Goal: Task Accomplishment & Management: Manage account settings

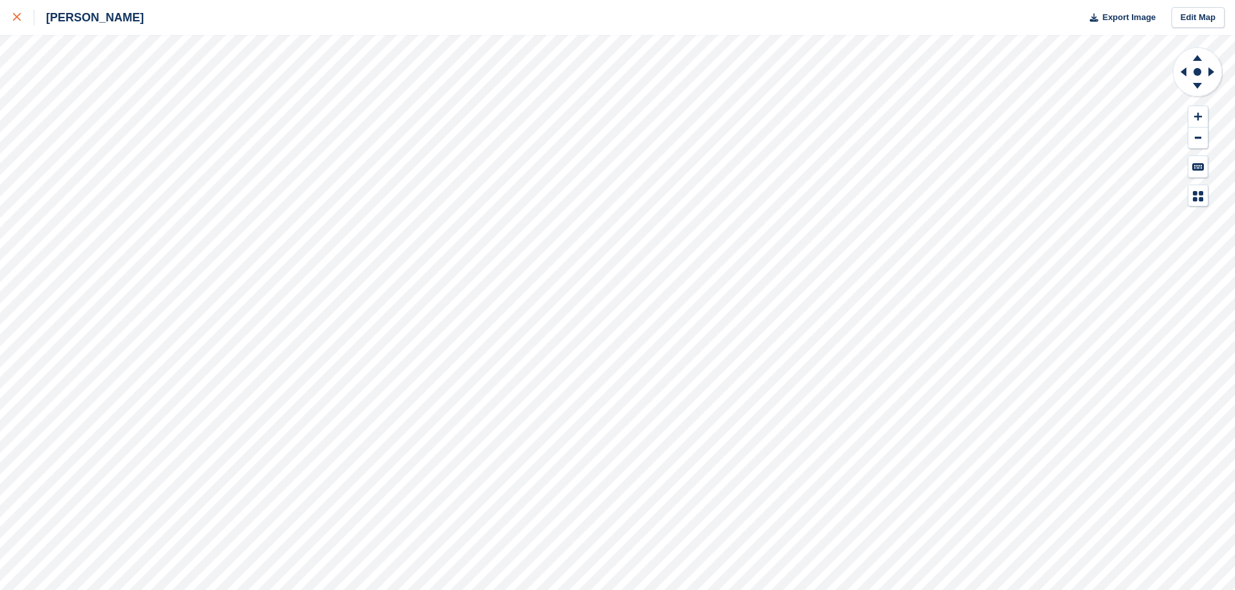
click at [27, 16] on div at bounding box center [23, 18] width 21 height 16
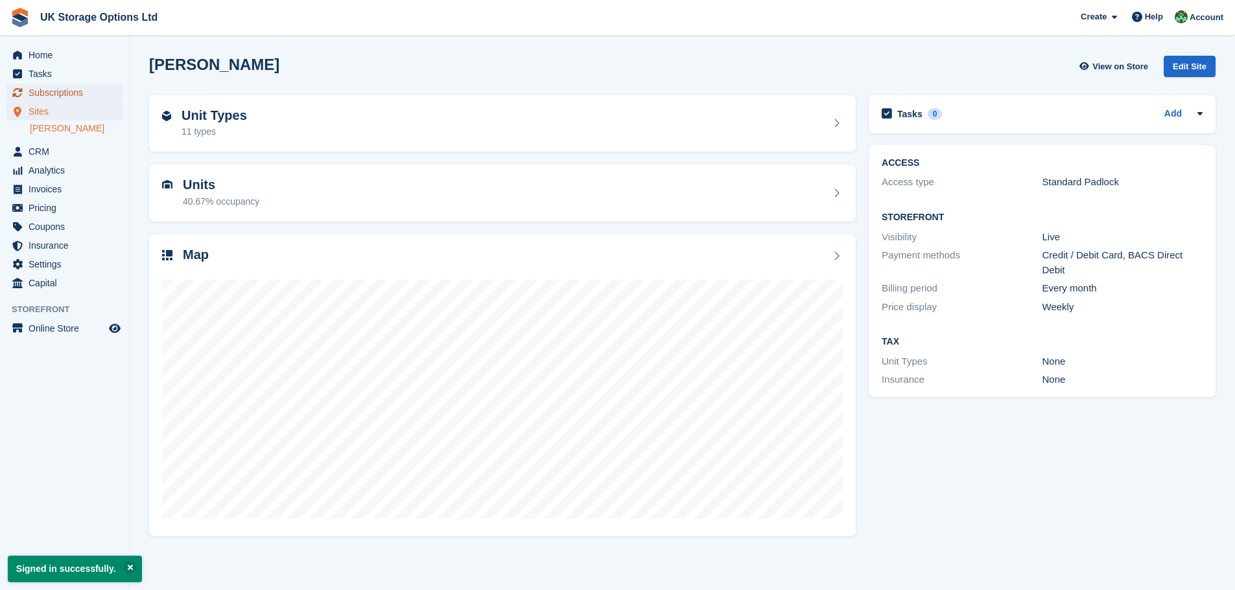
click at [47, 96] on span "Subscriptions" at bounding box center [68, 93] width 78 height 18
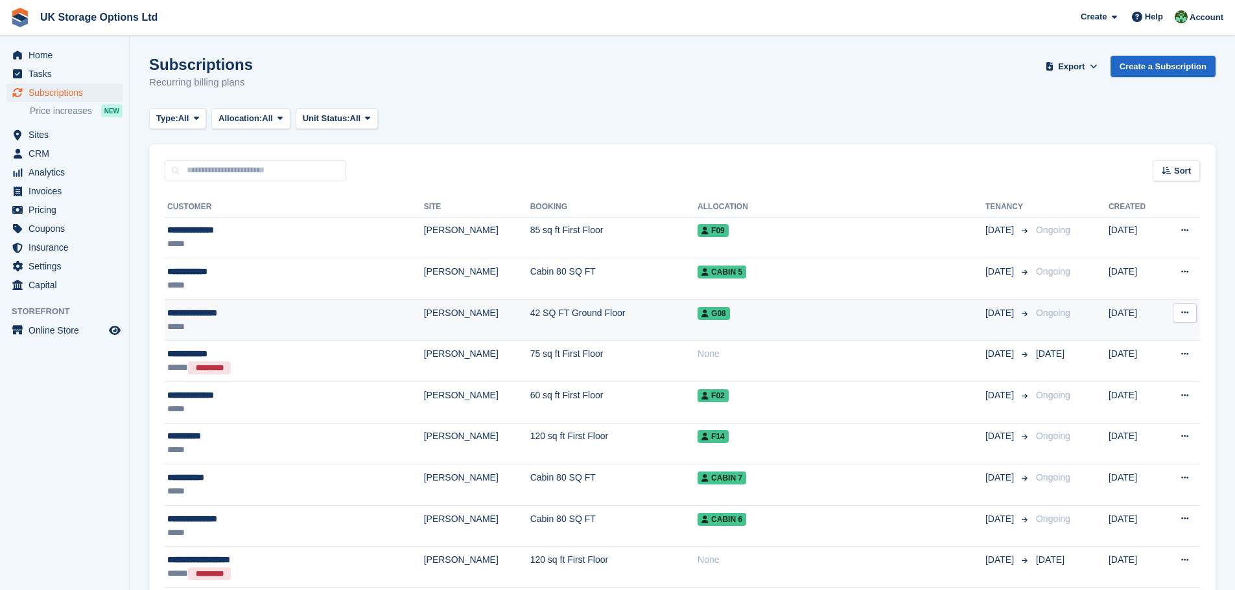
click at [189, 321] on div "*****" at bounding box center [257, 327] width 180 height 14
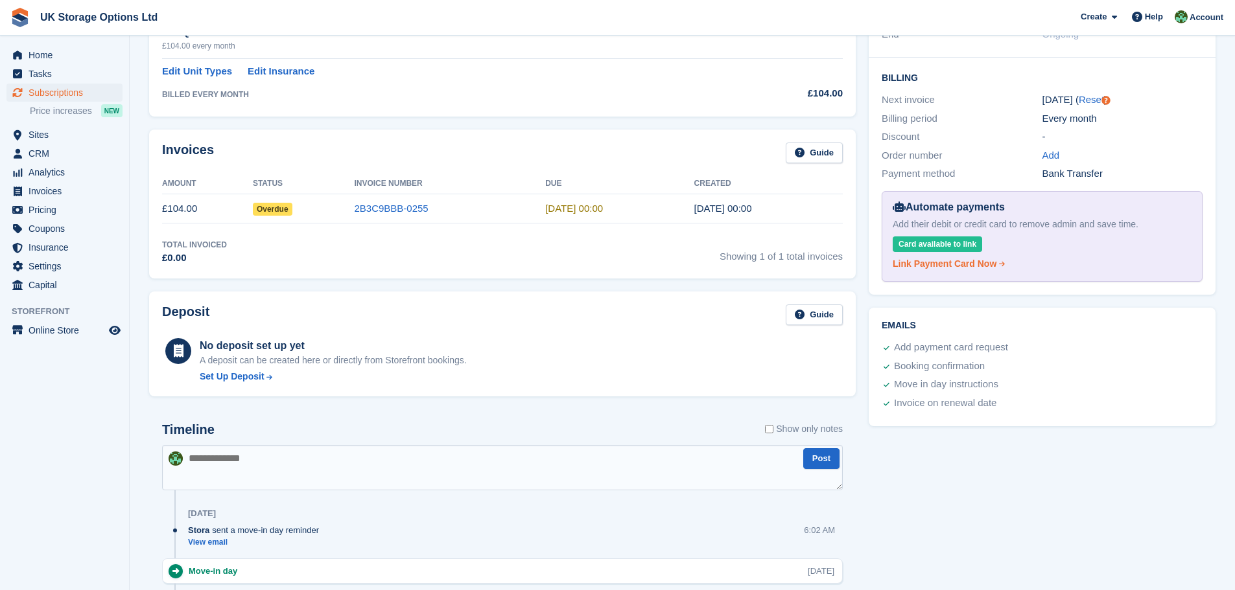
scroll to position [324, 0]
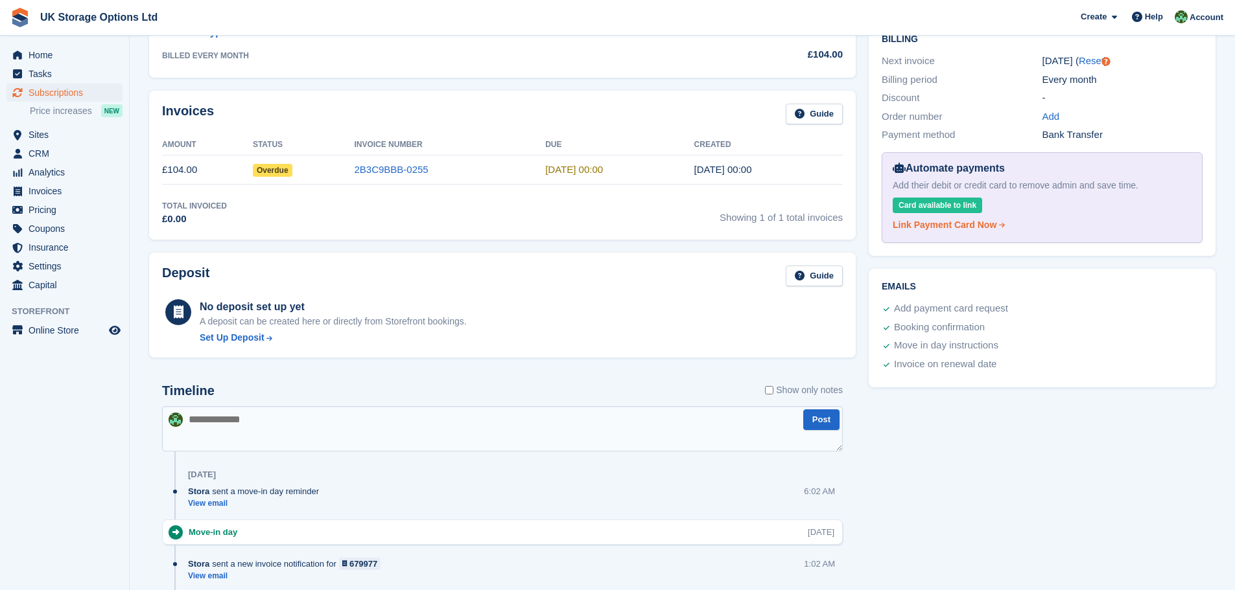
click at [946, 223] on div "Link Payment Card Now" at bounding box center [944, 225] width 104 height 14
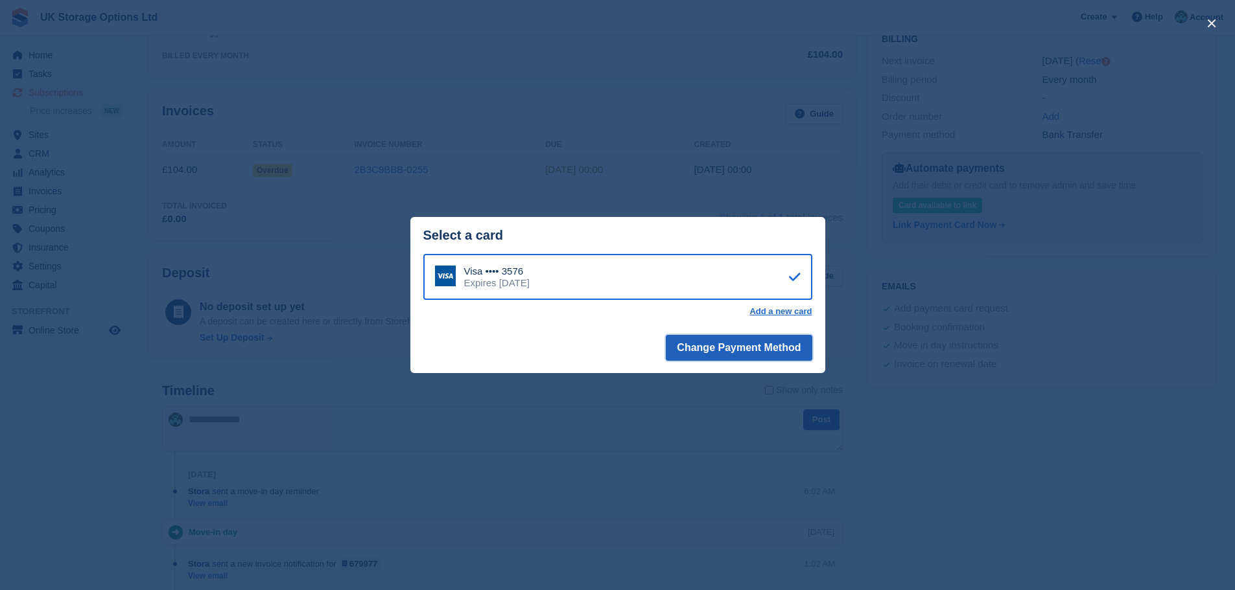
click at [757, 351] on button "Change Payment Method" at bounding box center [739, 348] width 146 height 26
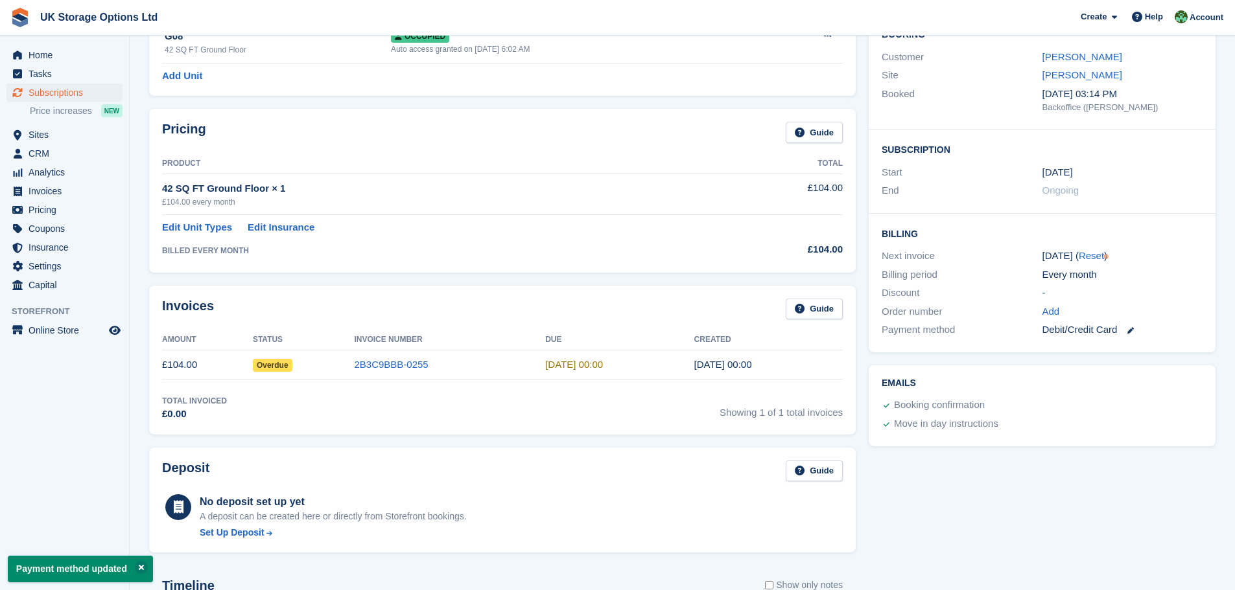
scroll to position [130, 0]
click at [1126, 333] on link at bounding box center [1125, 329] width 17 height 15
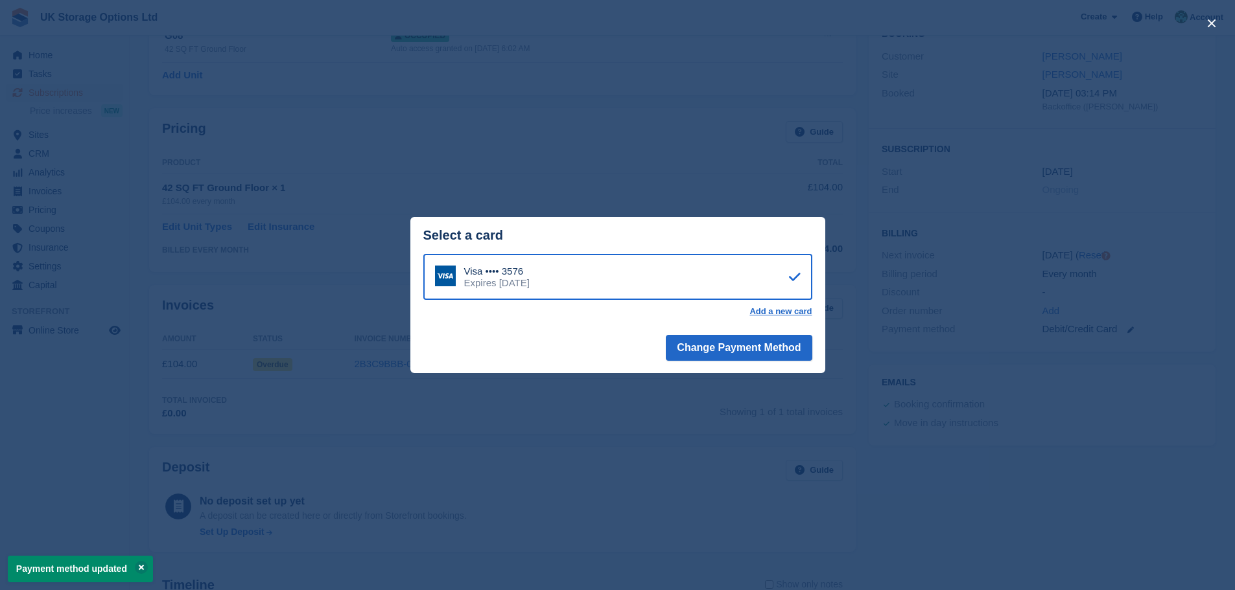
click at [510, 294] on div "Visa •••• 3576 Expires June 2028" at bounding box center [617, 277] width 389 height 47
click at [696, 356] on button "Change Payment Method" at bounding box center [739, 348] width 146 height 26
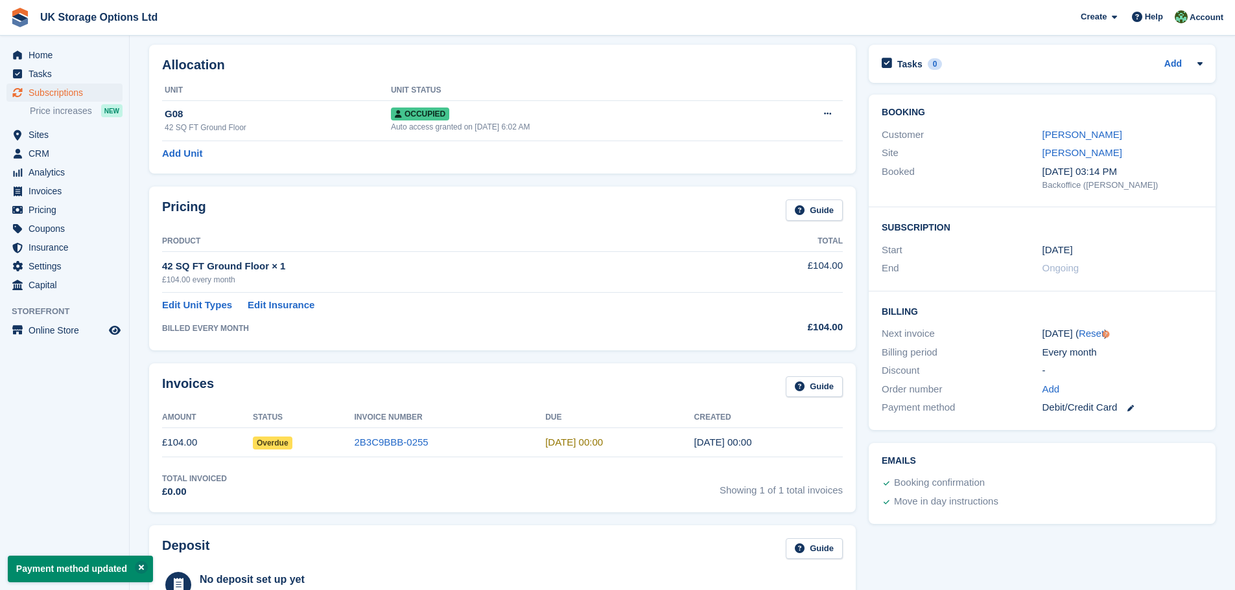
scroll to position [130, 0]
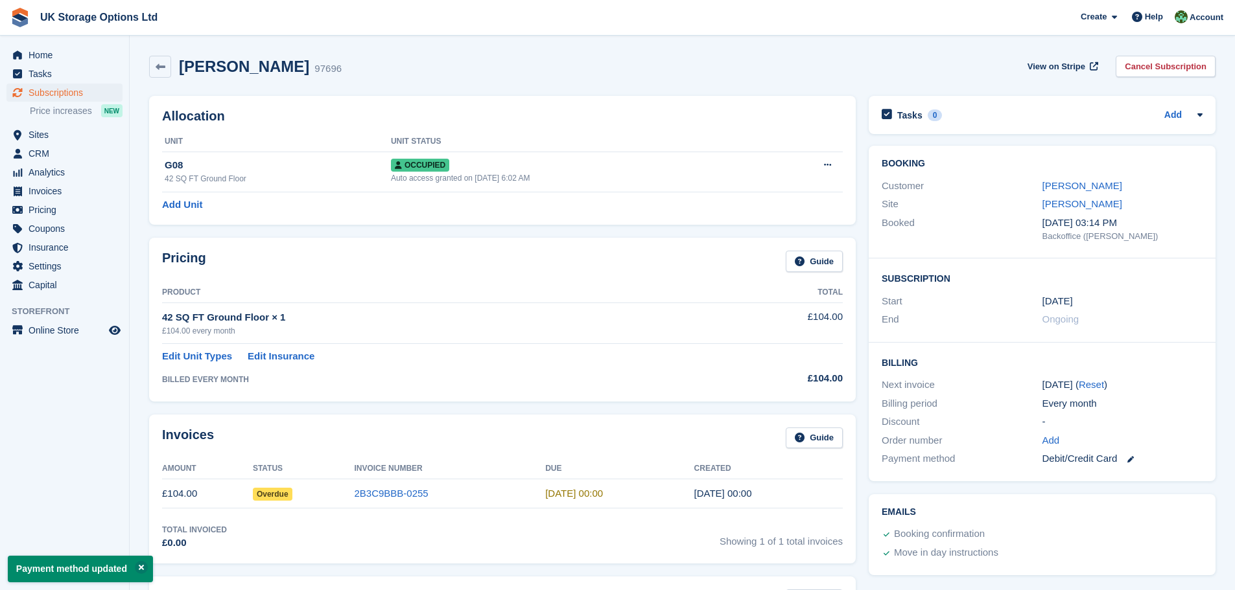
scroll to position [39, 0]
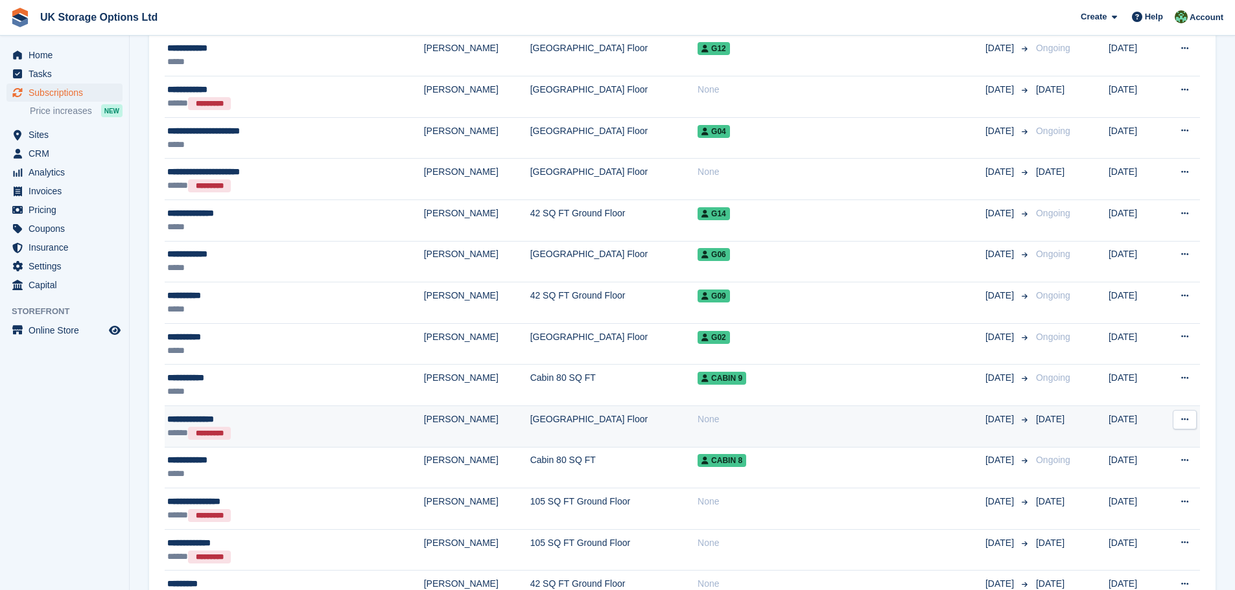
scroll to position [713, 0]
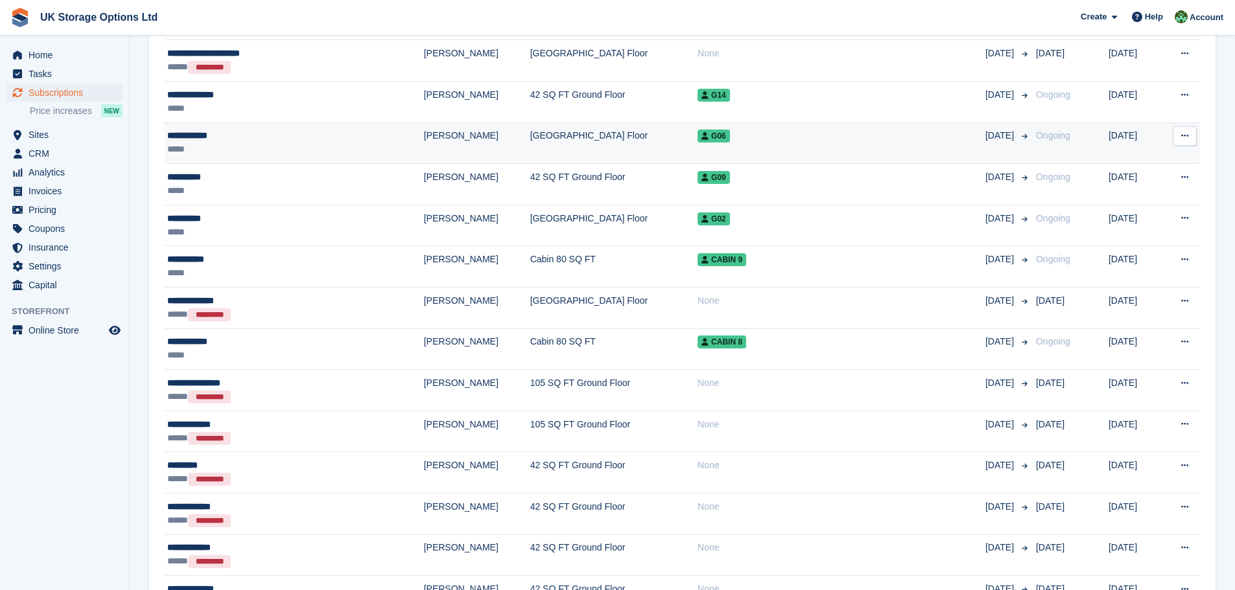
click at [185, 135] on div "**********" at bounding box center [257, 136] width 180 height 14
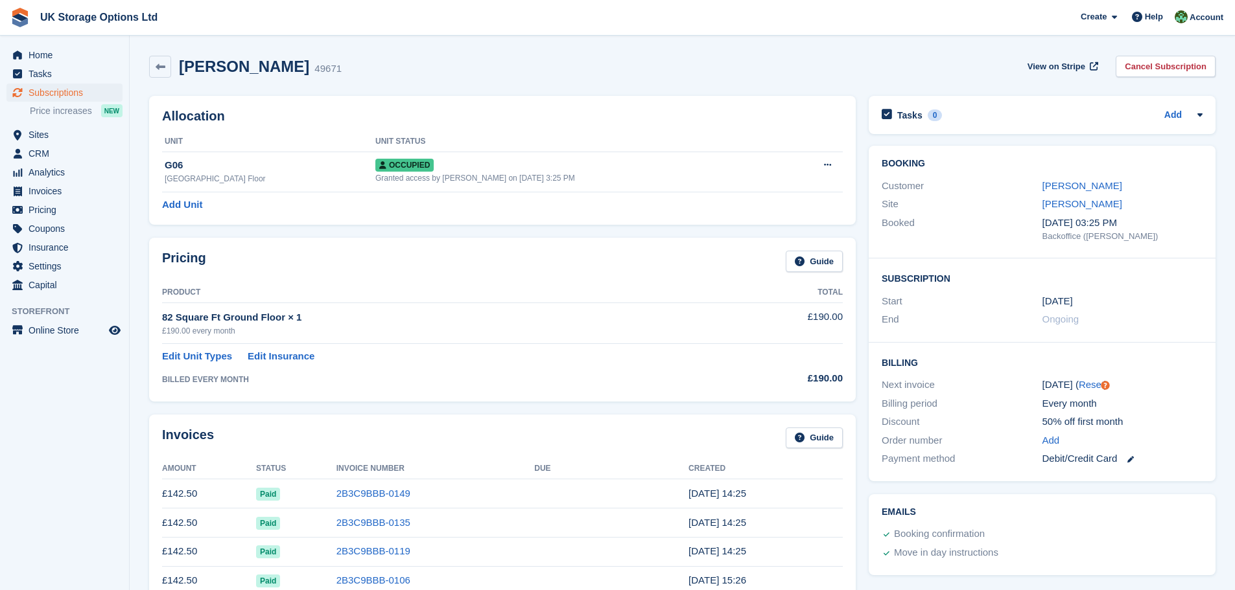
click at [1126, 463] on link at bounding box center [1125, 459] width 17 height 15
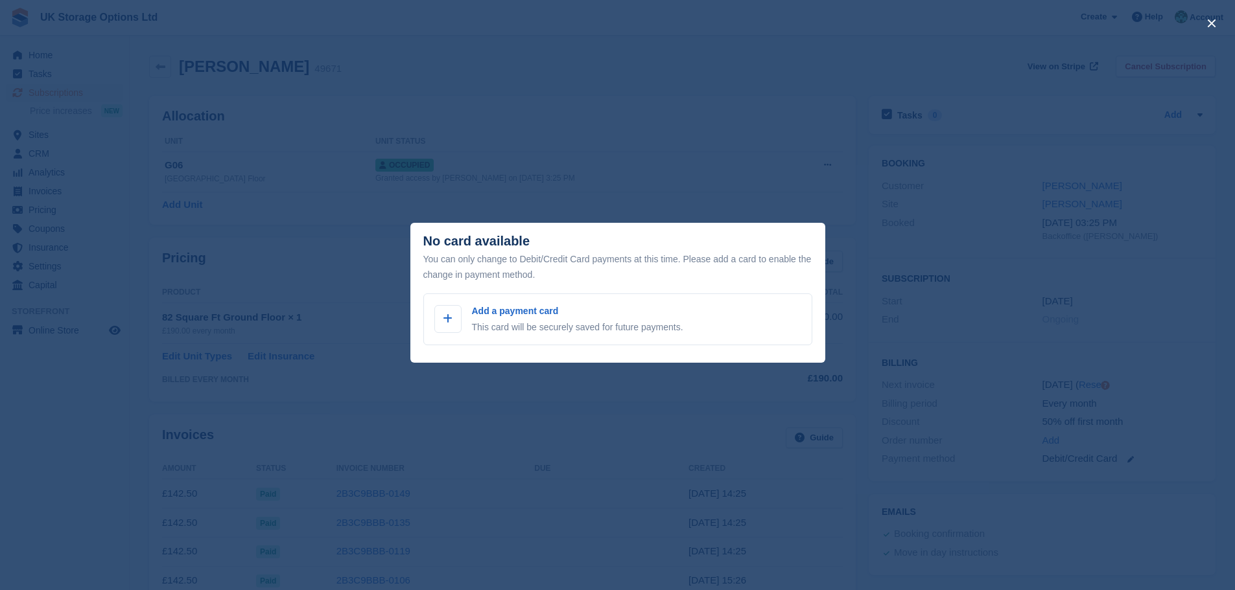
click at [701, 161] on div "close" at bounding box center [617, 295] width 1235 height 590
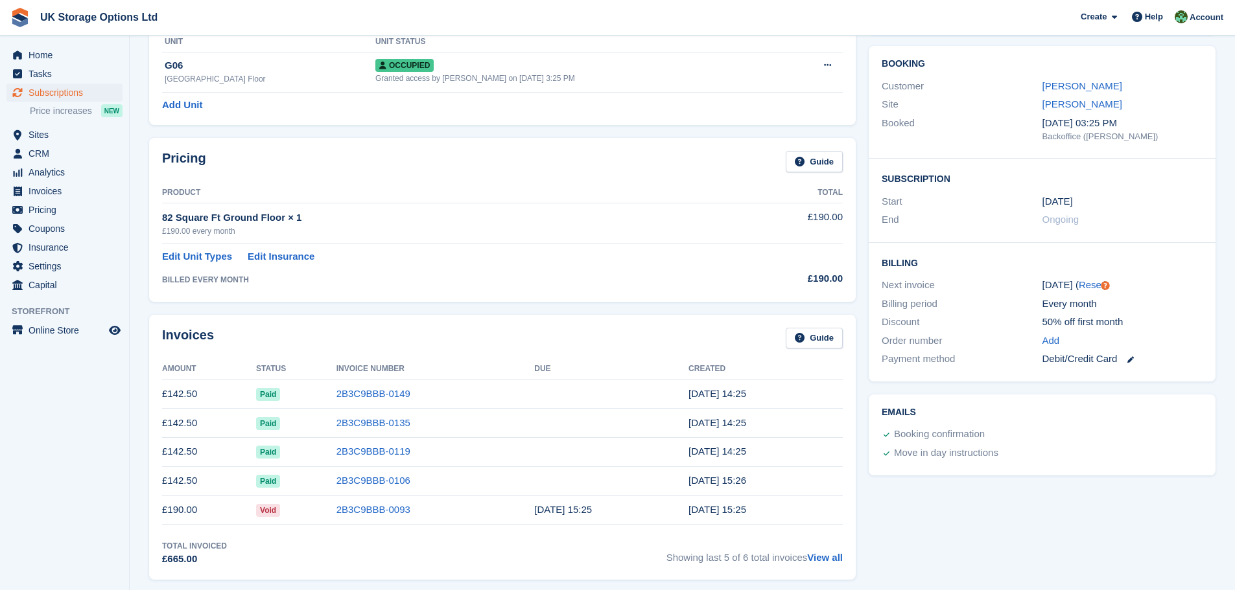
scroll to position [130, 0]
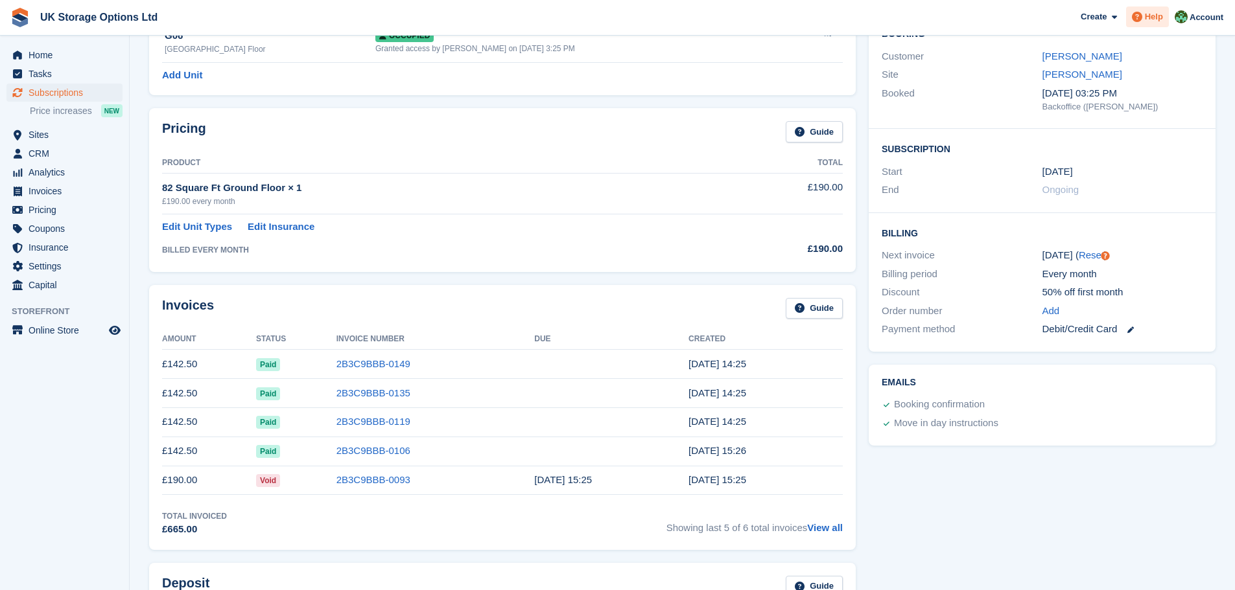
click at [1152, 17] on span "Help" at bounding box center [1154, 16] width 18 height 13
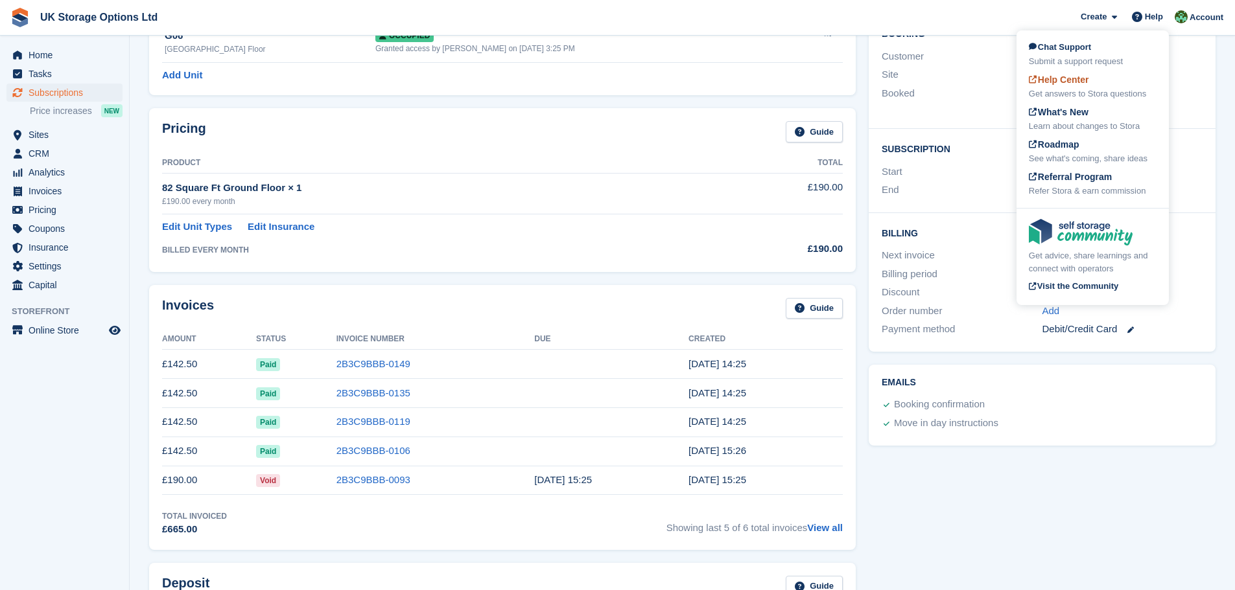
click at [1118, 89] on div "Get answers to Stora questions" at bounding box center [1093, 93] width 128 height 13
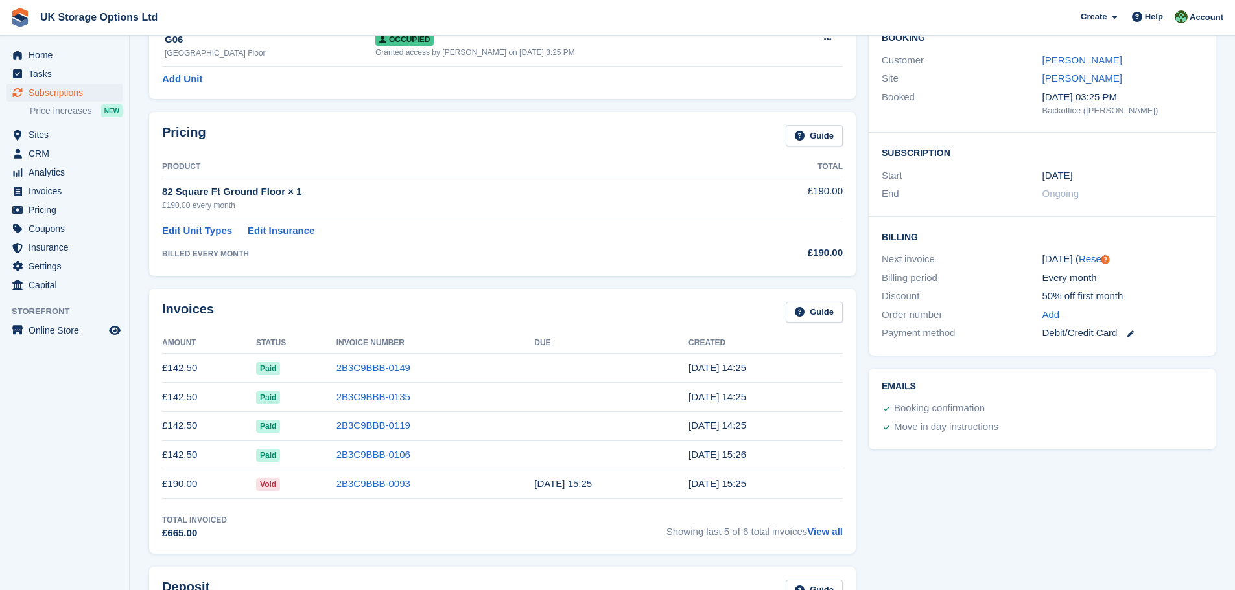
scroll to position [0, 0]
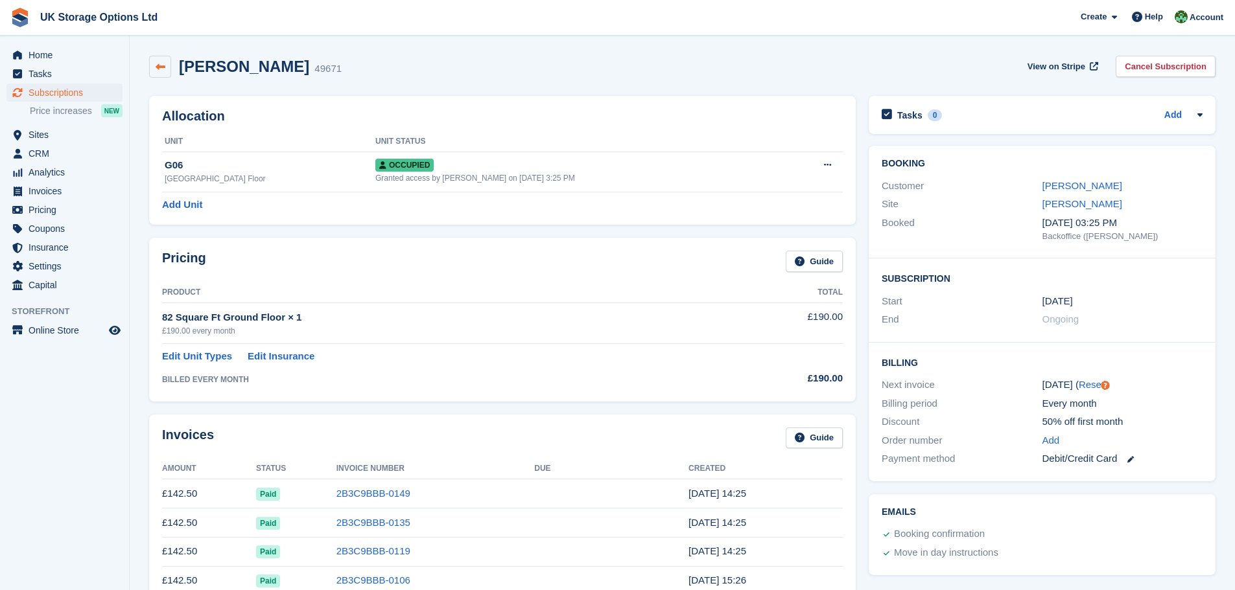
click at [163, 65] on icon at bounding box center [161, 67] width 10 height 10
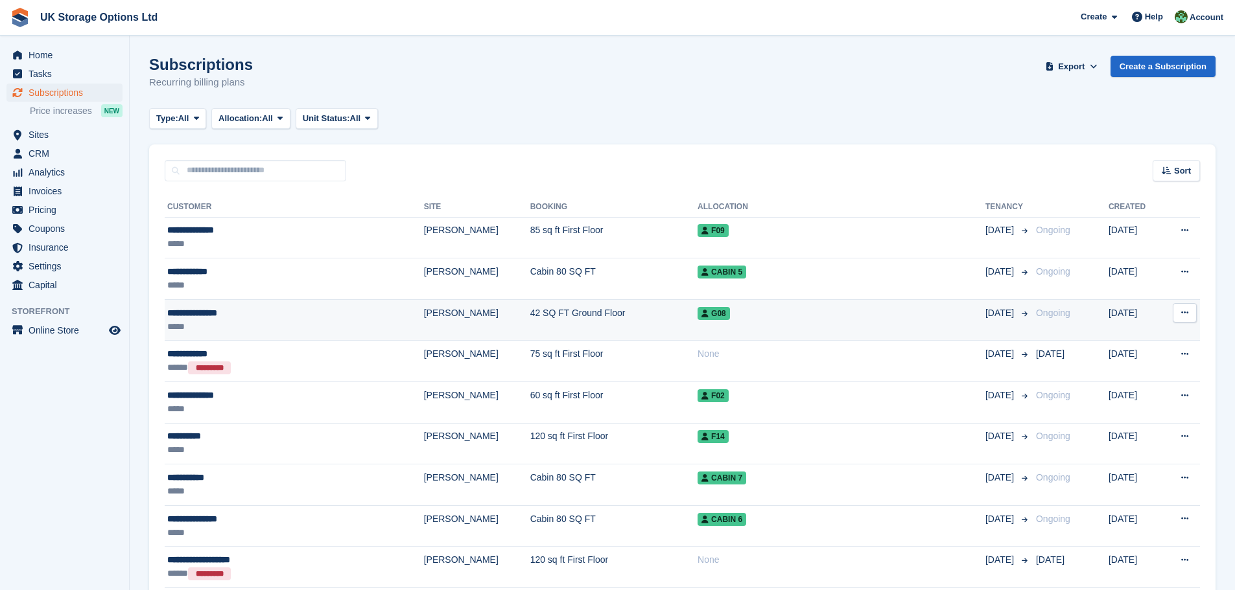
click at [234, 319] on div "**********" at bounding box center [257, 314] width 180 height 14
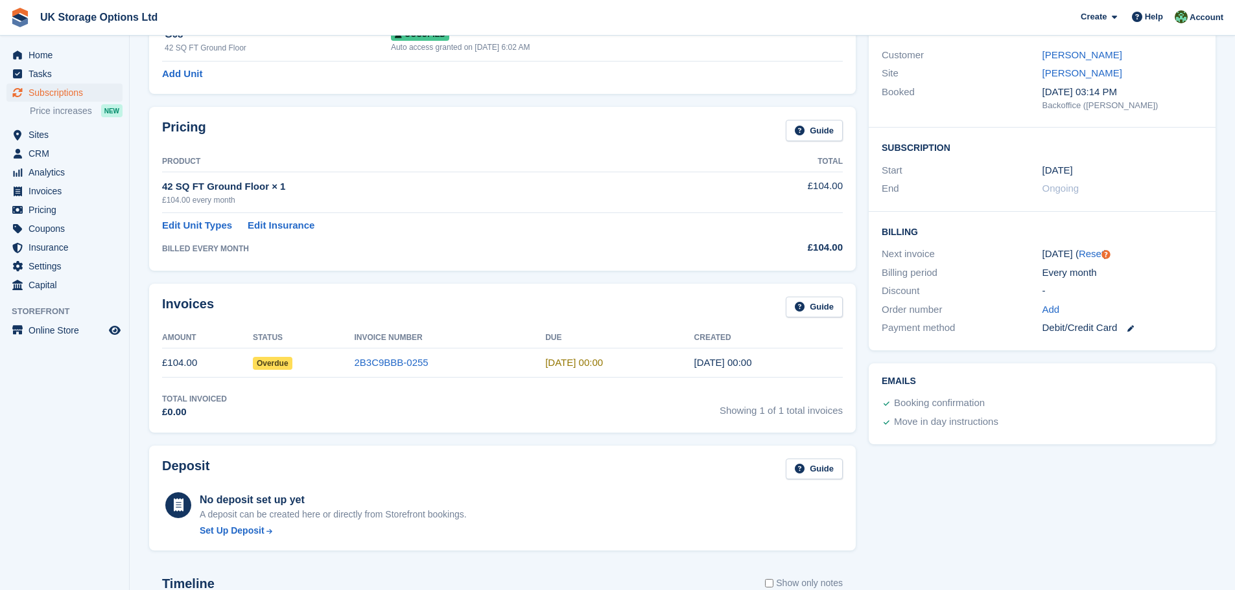
scroll to position [130, 0]
click at [1130, 330] on icon at bounding box center [1130, 330] width 6 height 6
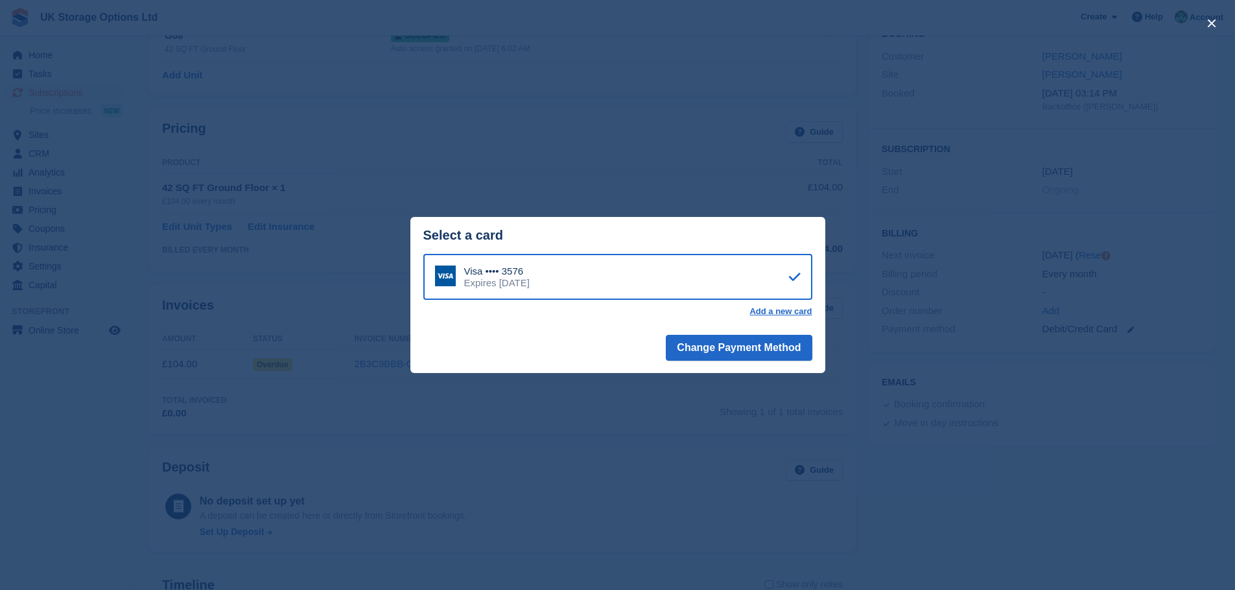
click at [796, 277] on icon at bounding box center [795, 277] width 12 height 1
click at [732, 290] on div "Visa •••• 3576 Expires [DATE]" at bounding box center [617, 277] width 389 height 47
click at [756, 181] on div "close" at bounding box center [617, 295] width 1235 height 590
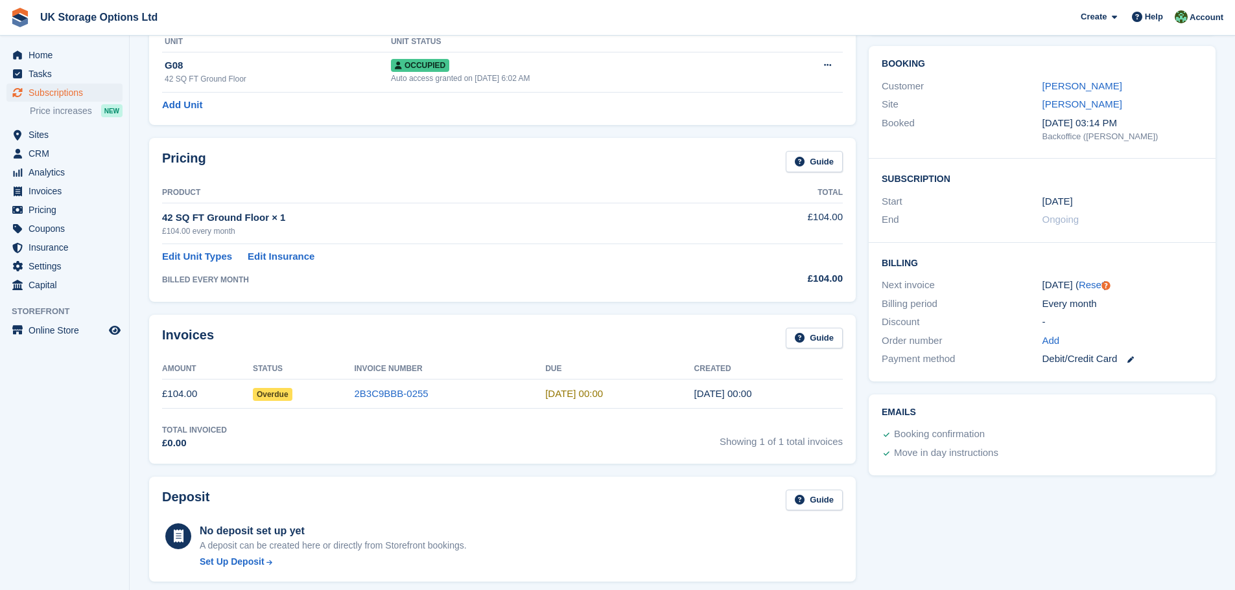
scroll to position [0, 0]
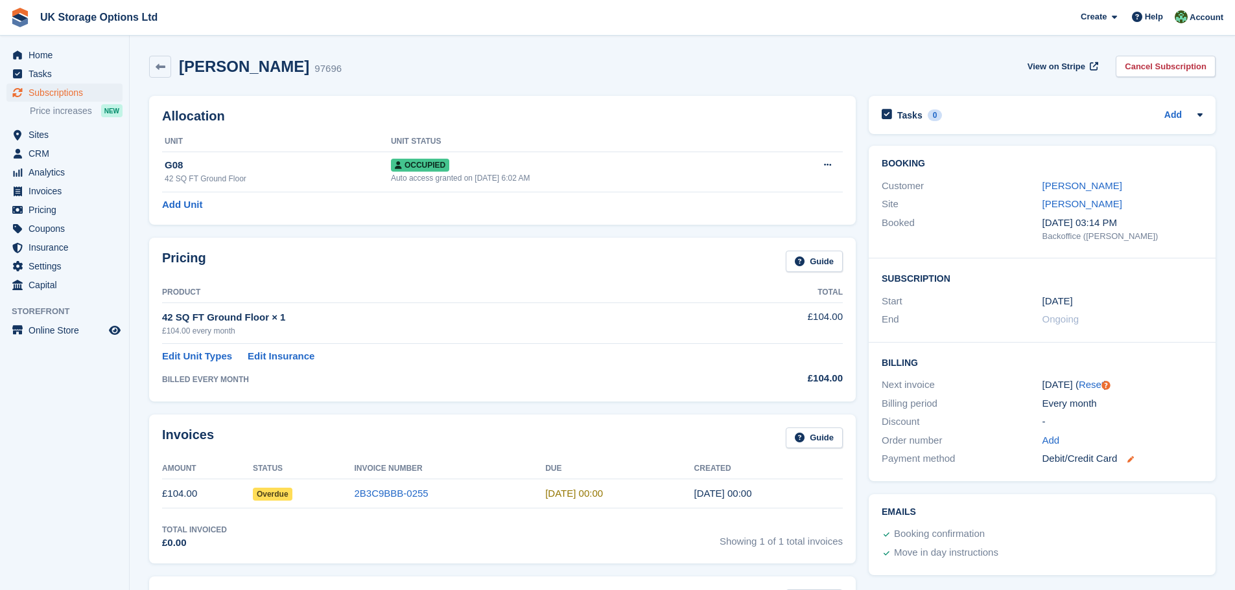
click at [1130, 460] on icon at bounding box center [1130, 459] width 6 height 6
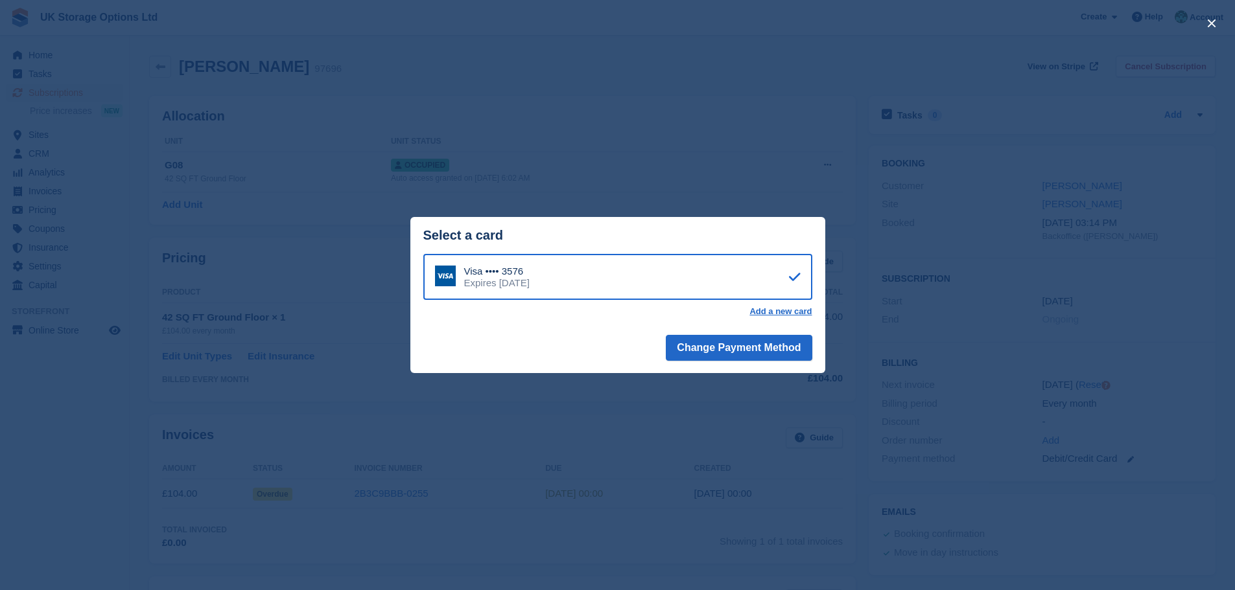
click at [555, 176] on div "close" at bounding box center [617, 295] width 1235 height 590
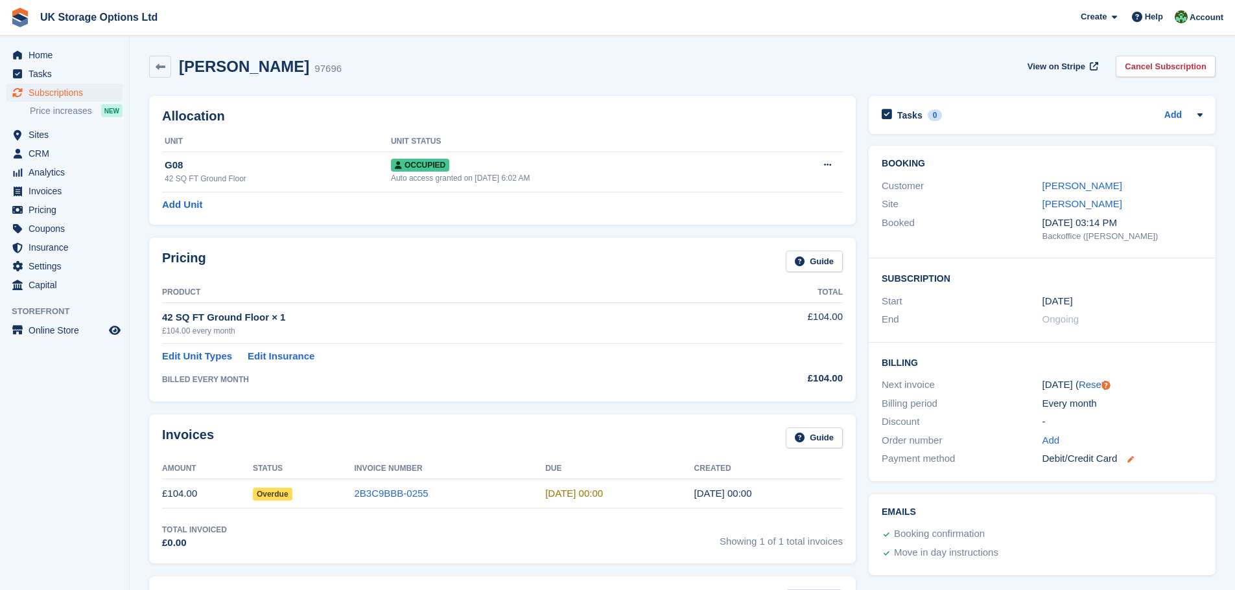
click at [1130, 462] on icon at bounding box center [1130, 459] width 6 height 6
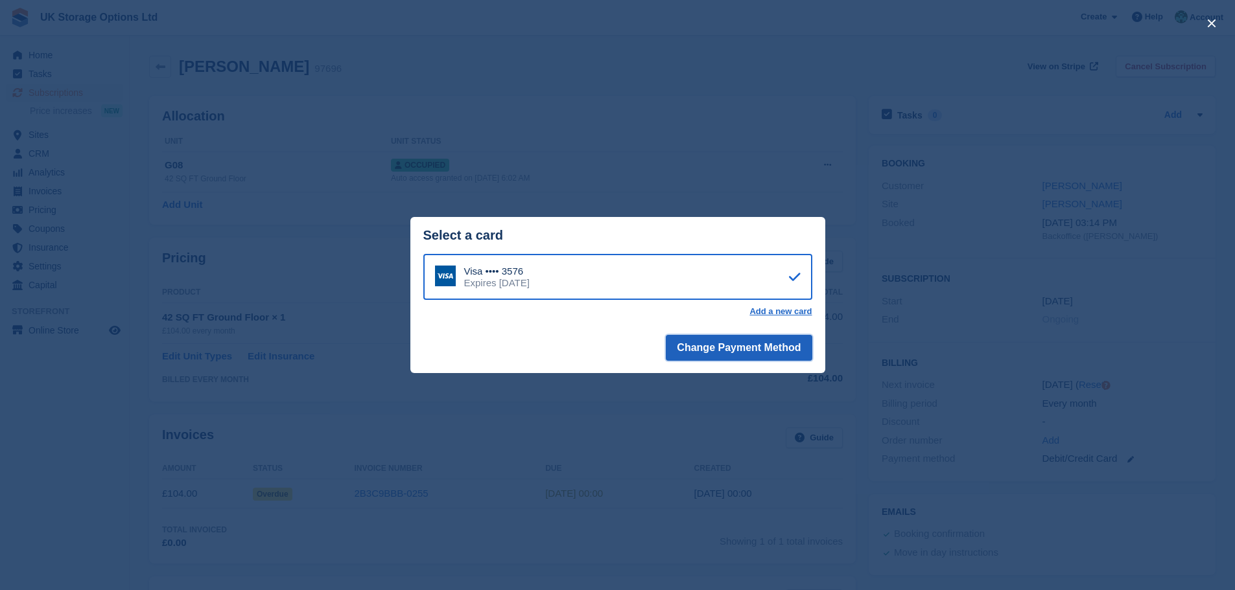
click at [777, 353] on button "Change Payment Method" at bounding box center [739, 348] width 146 height 26
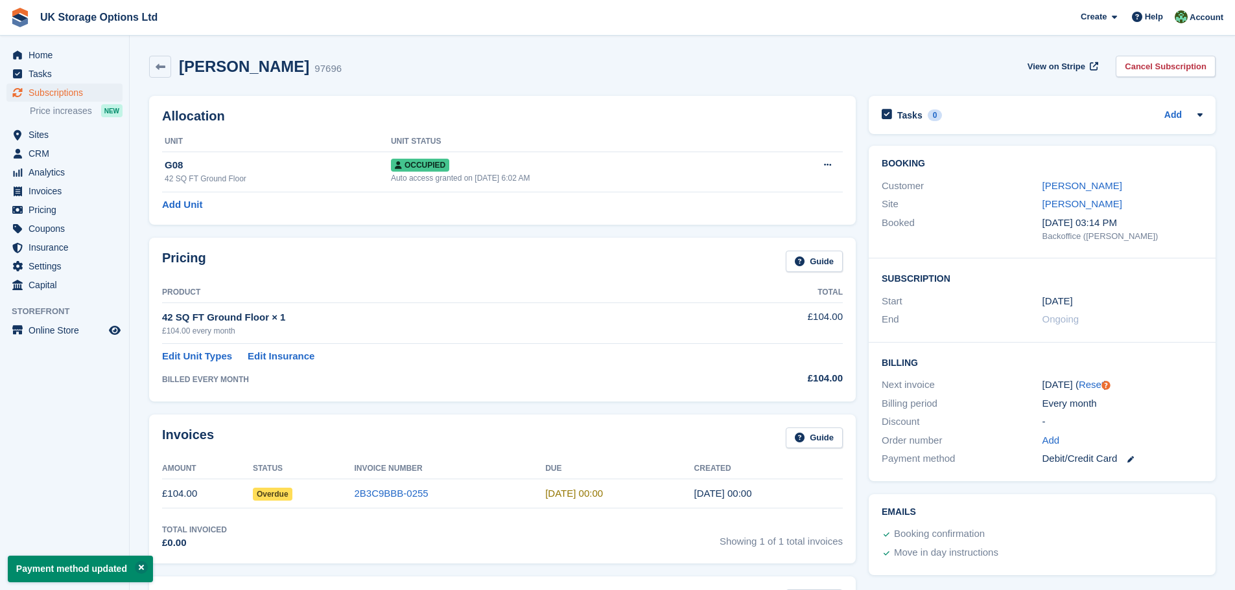
click at [1131, 452] on link at bounding box center [1125, 459] width 17 height 15
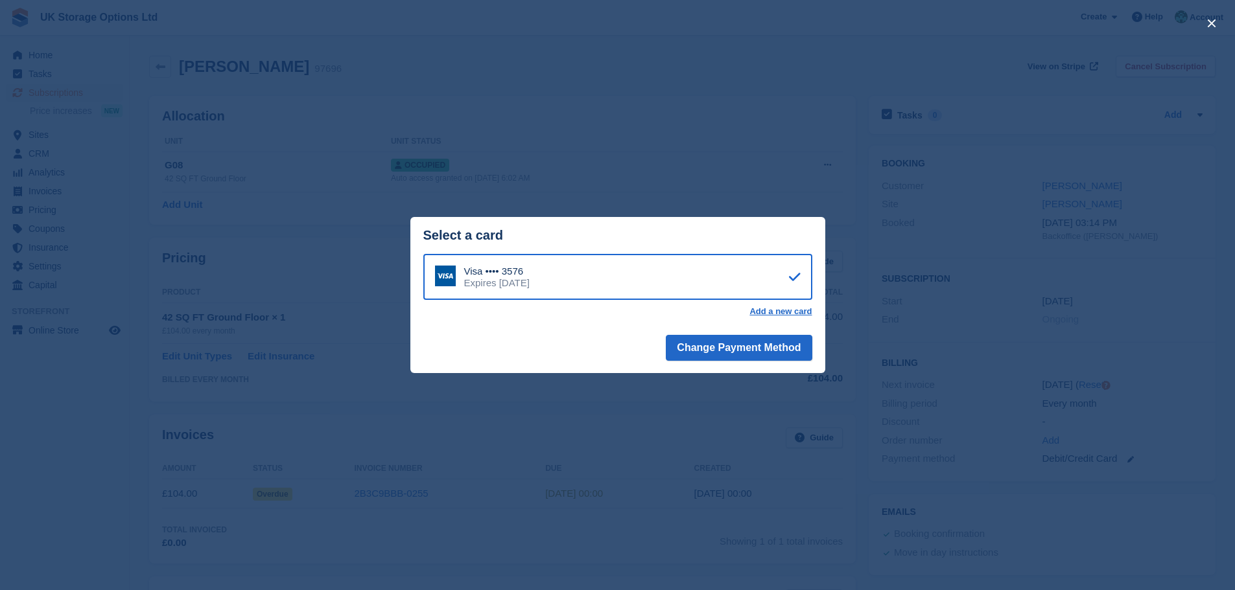
click at [611, 283] on div "Visa •••• 3576 Expires [DATE]" at bounding box center [617, 277] width 389 height 47
click at [788, 358] on button "Change Payment Method" at bounding box center [739, 348] width 146 height 26
